Goal: Information Seeking & Learning: Check status

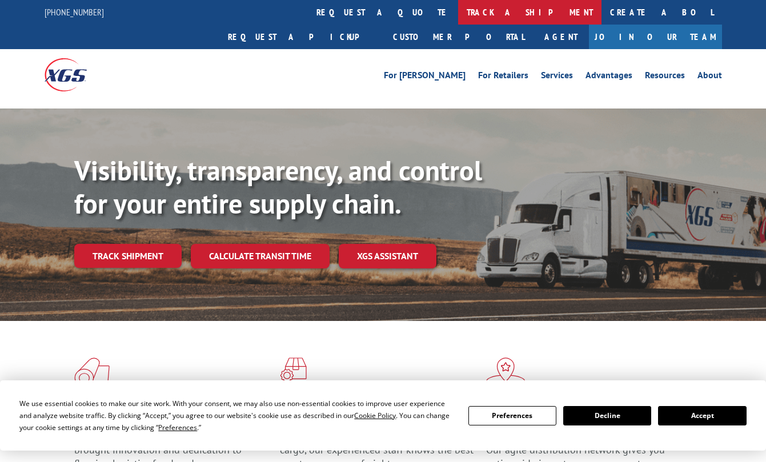
click at [458, 1] on link "track a shipment" at bounding box center [529, 12] width 143 height 25
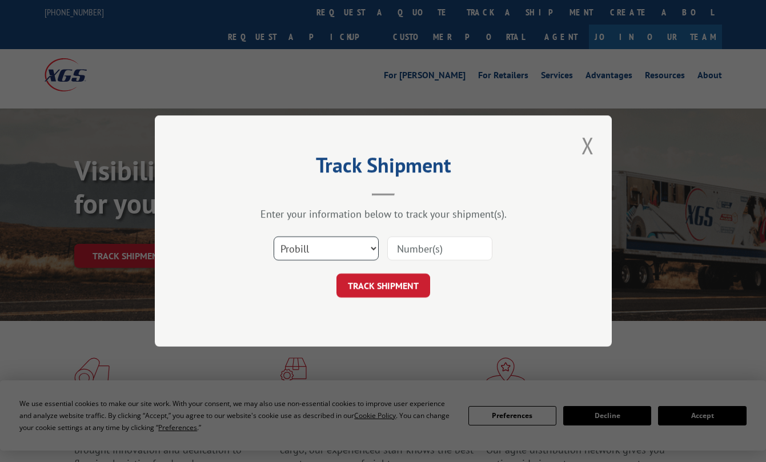
click at [337, 243] on select "Select category... Probill BOL PO" at bounding box center [326, 248] width 105 height 24
select select "bol"
click at [274, 236] on select "Select category... Probill BOL PO" at bounding box center [326, 248] width 105 height 24
click at [404, 247] on input at bounding box center [439, 248] width 105 height 24
paste input "50861246"
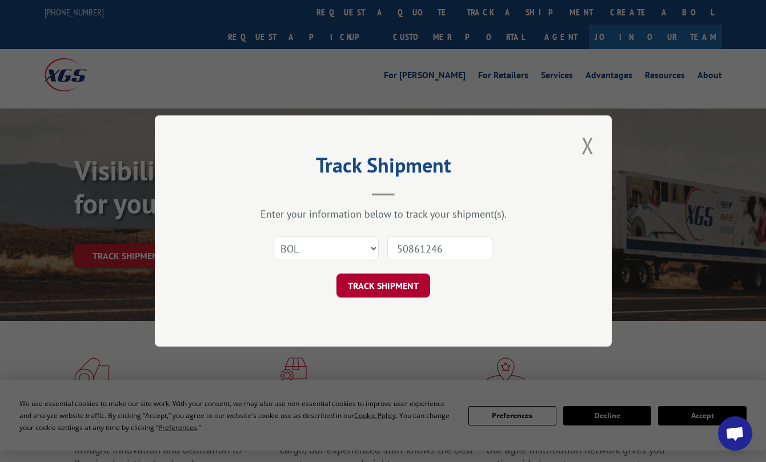
type input "50861246"
click at [388, 290] on button "TRACK SHIPMENT" at bounding box center [383, 286] width 94 height 24
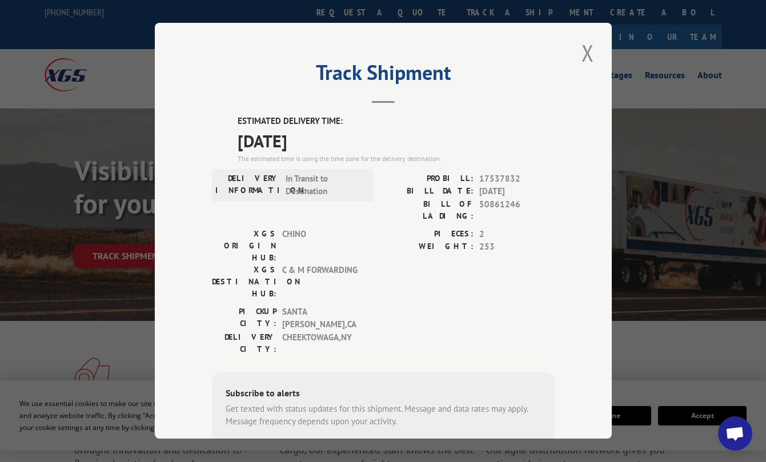
click at [199, 392] on div "Track Shipment ESTIMATED DELIVERY TIME: [DATE] The estimated time is using the …" at bounding box center [383, 231] width 457 height 416
click at [581, 42] on button "Close modal" at bounding box center [587, 52] width 19 height 31
